Goal: Task Accomplishment & Management: Complete application form

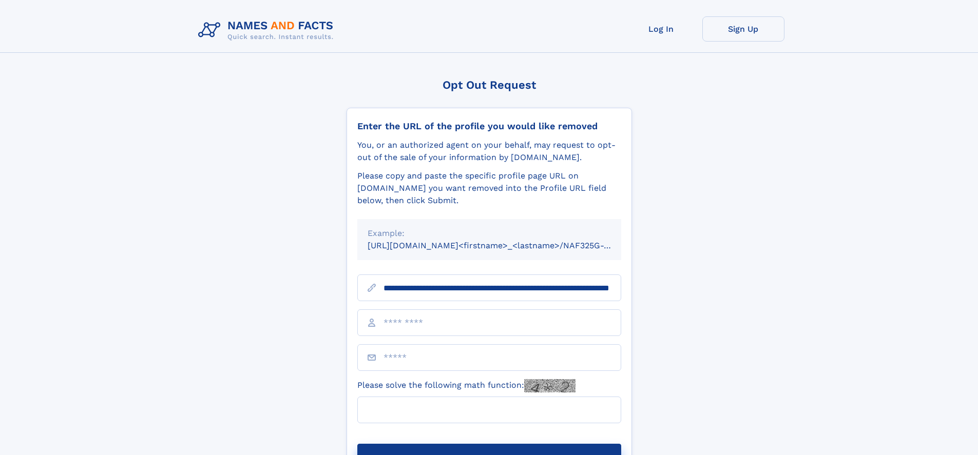
scroll to position [0, 102]
type input "**********"
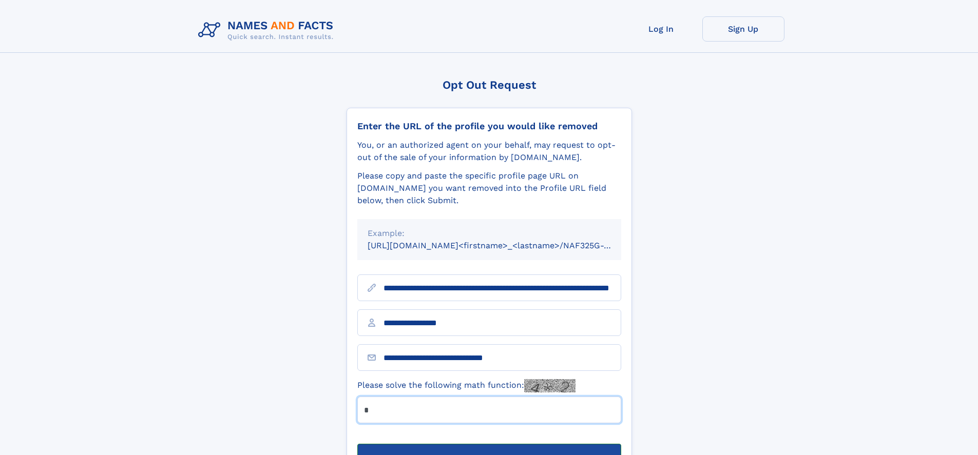
type input "*"
click at [489, 444] on button "Submit Opt Out Request" at bounding box center [489, 460] width 264 height 33
